Goal: Information Seeking & Learning: Learn about a topic

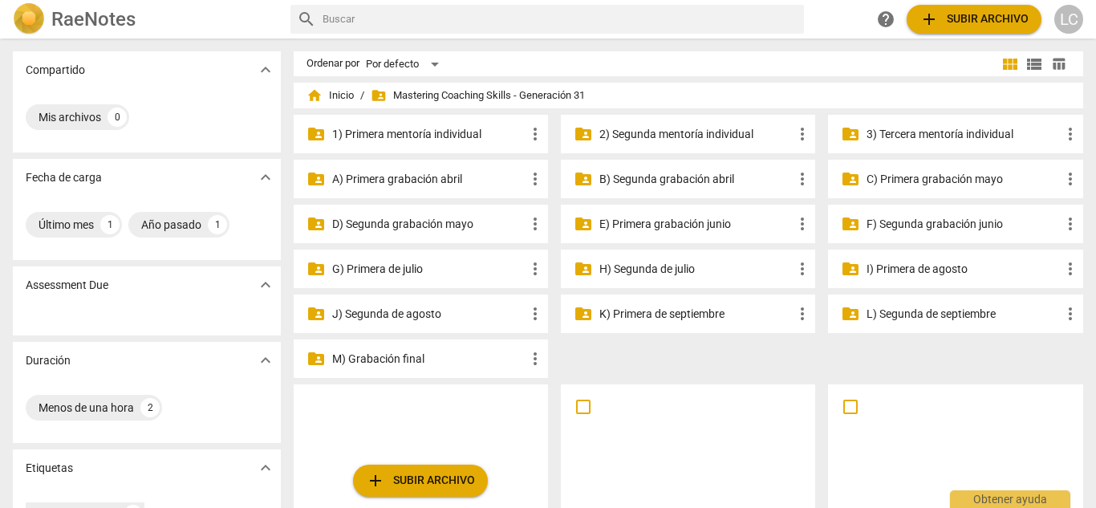
click at [424, 267] on p "G) Primera de julio" at bounding box center [428, 269] width 193 height 17
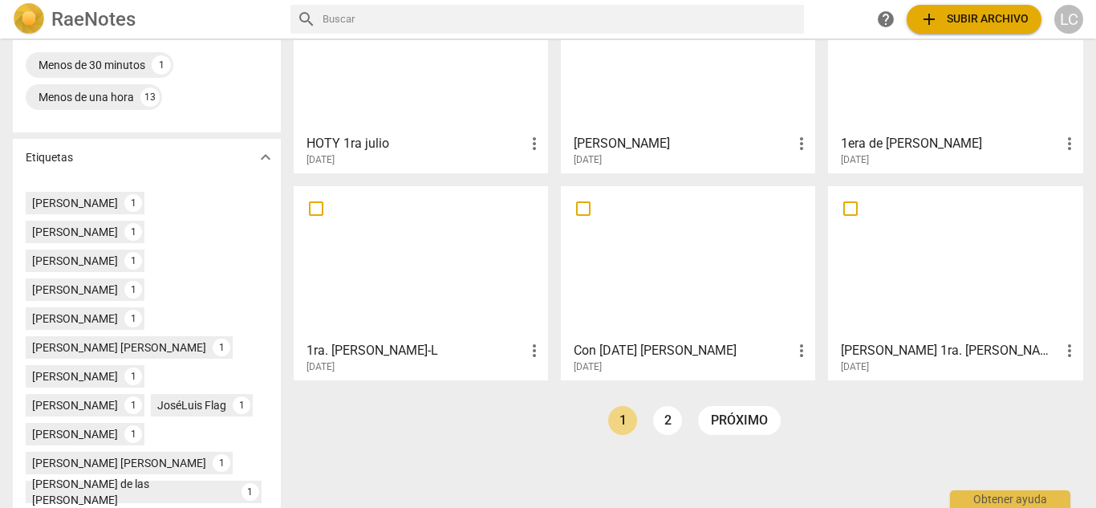
scroll to position [474, 0]
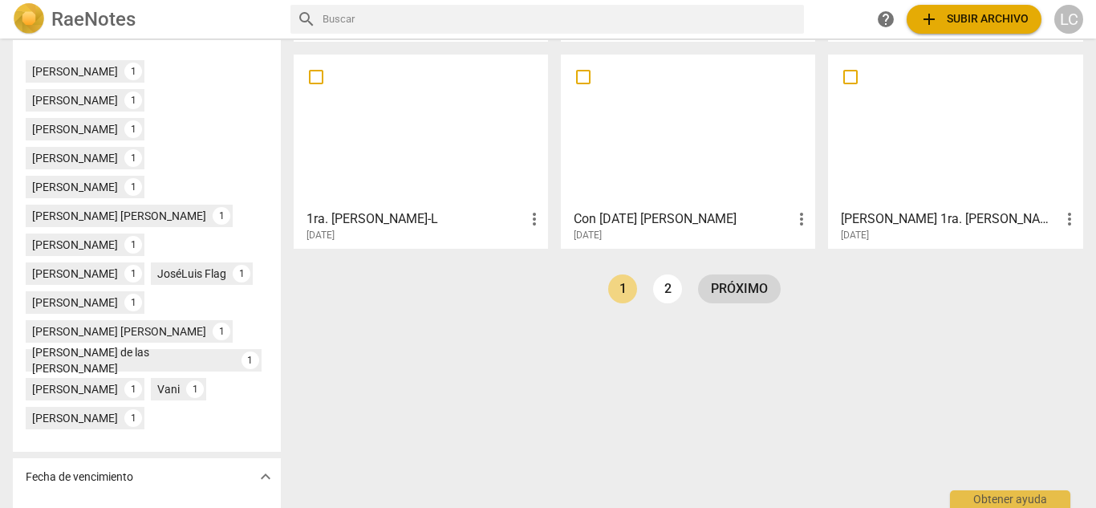
click at [740, 291] on link "próximo" at bounding box center [739, 289] width 83 height 29
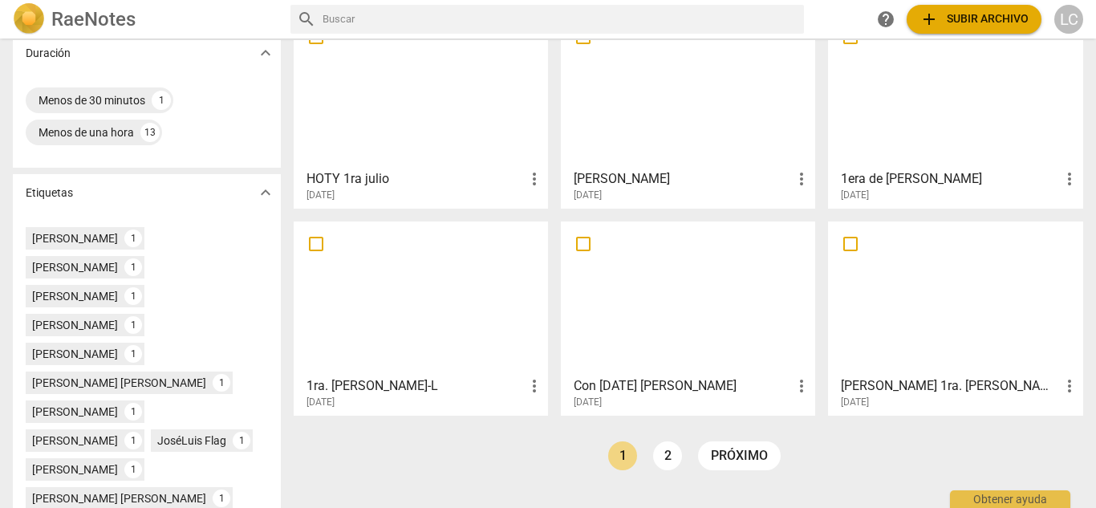
scroll to position [307, 0]
click at [434, 367] on div at bounding box center [420, 298] width 243 height 142
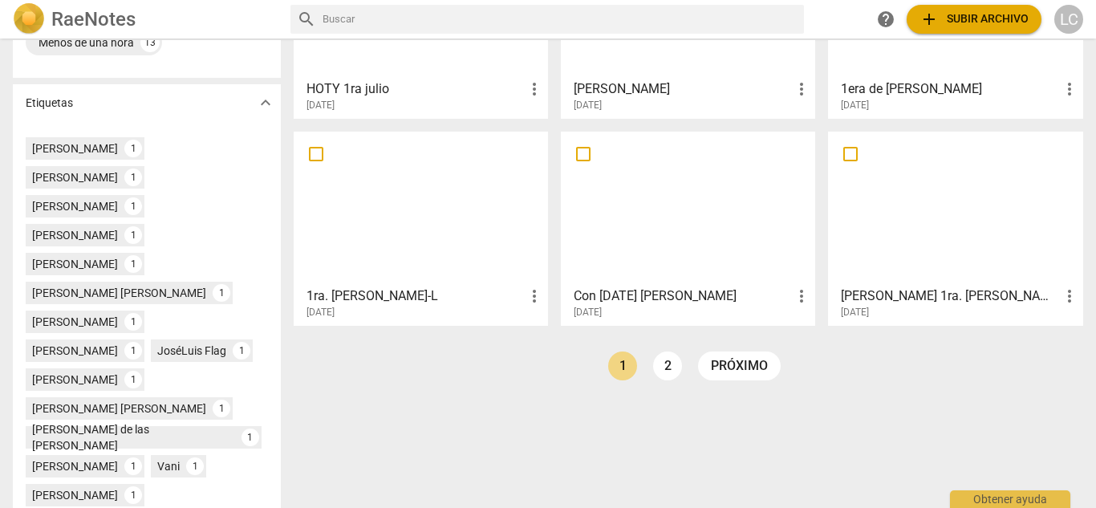
scroll to position [404, 0]
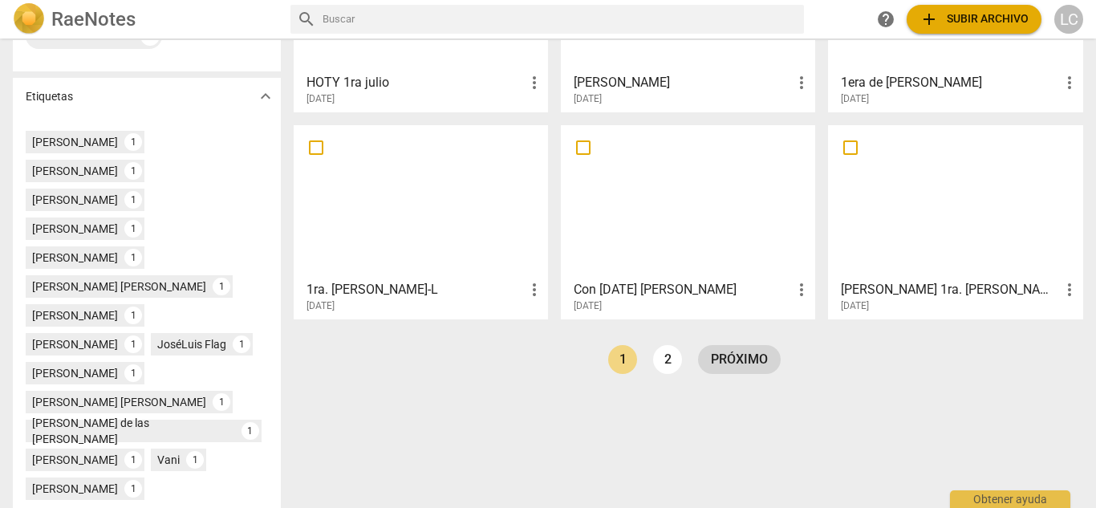
click at [757, 353] on link "próximo" at bounding box center [739, 359] width 83 height 29
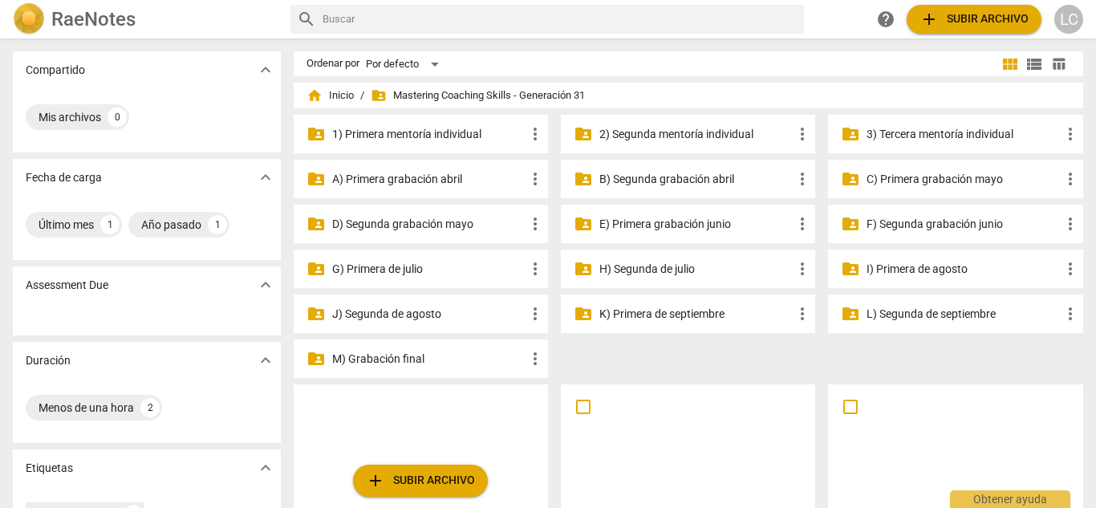
click at [704, 267] on p "H) Segunda de julio" at bounding box center [696, 269] width 193 height 17
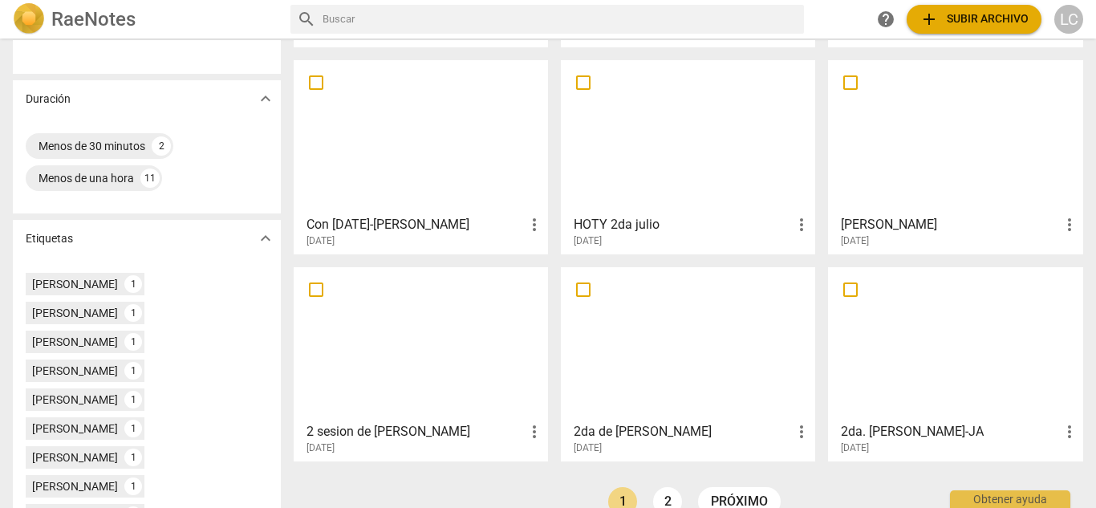
scroll to position [266, 0]
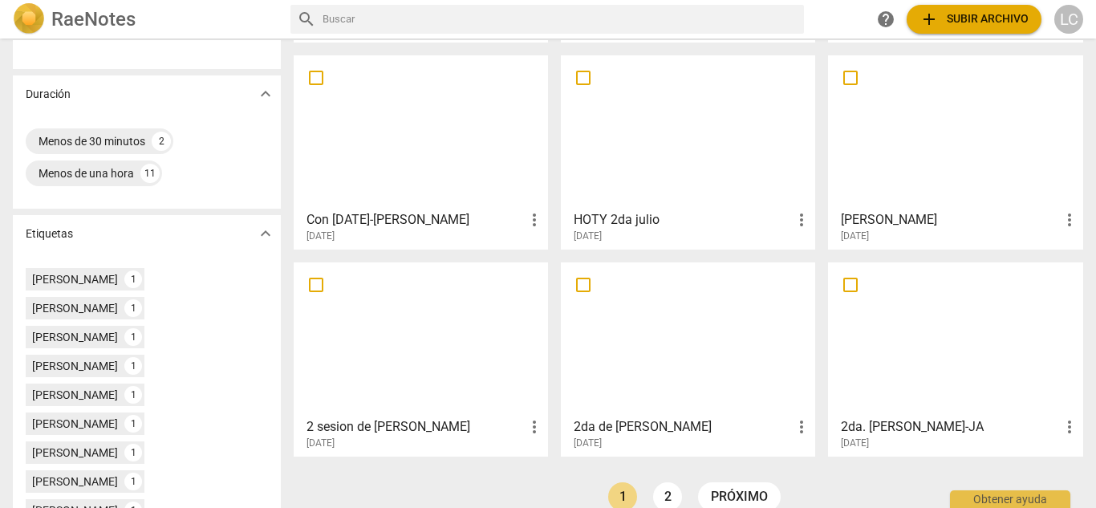
click at [964, 168] on div at bounding box center [955, 132] width 243 height 142
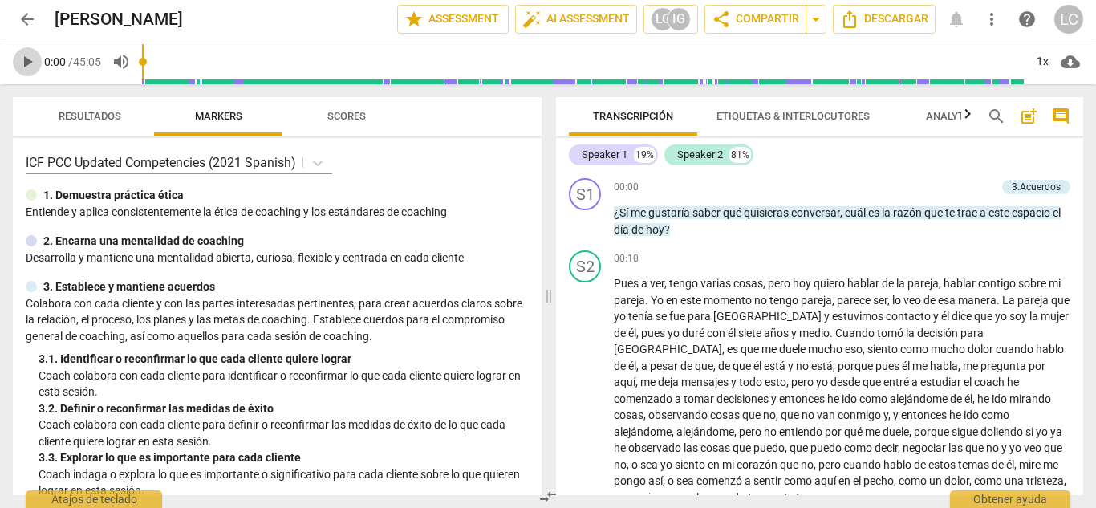
click at [26, 63] on span "play_arrow" at bounding box center [27, 61] width 19 height 19
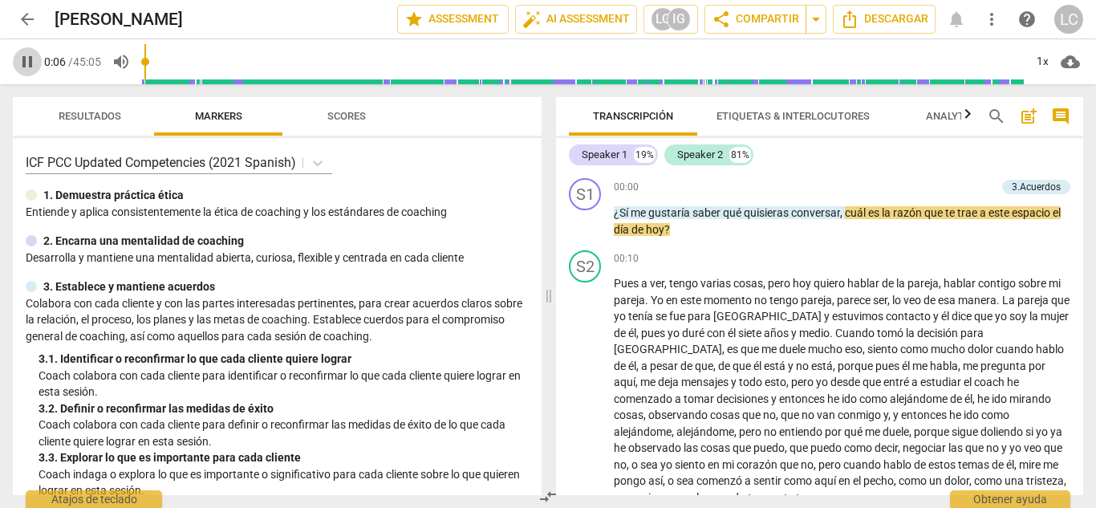
click at [31, 62] on span "pause" at bounding box center [27, 61] width 19 height 19
type input "7"
click at [26, 10] on span "arrow_back" at bounding box center [27, 19] width 19 height 19
